Goal: Use online tool/utility: Use online tool/utility

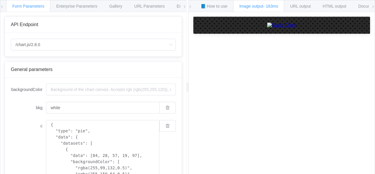
click at [267, 28] on img at bounding box center [281, 25] width 29 height 5
click at [299, 8] on span "URL output" at bounding box center [300, 6] width 20 height 5
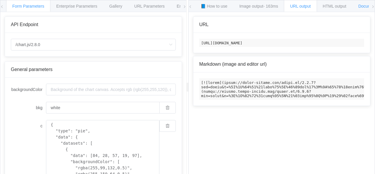
click at [363, 8] on span "Documentation" at bounding box center [372, 6] width 28 height 5
